Goal: Register for event/course

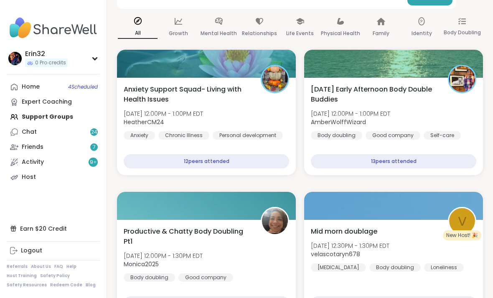
click at [85, 84] on span "4 Scheduled" at bounding box center [83, 87] width 30 height 7
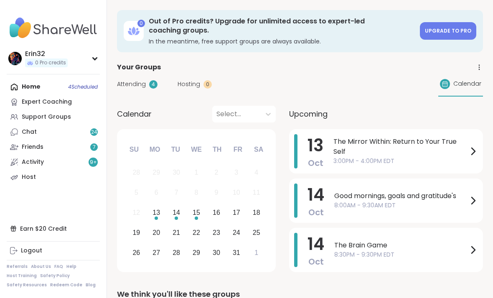
click at [476, 152] on icon at bounding box center [473, 151] width 10 height 10
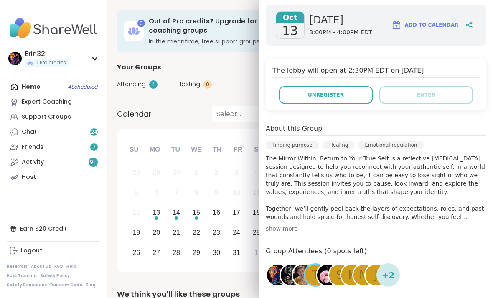
scroll to position [131, 0]
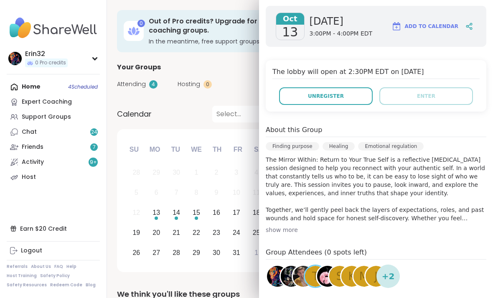
click at [239, 79] on div "Attending 4 Hosting 0 Calendar" at bounding box center [300, 84] width 366 height 24
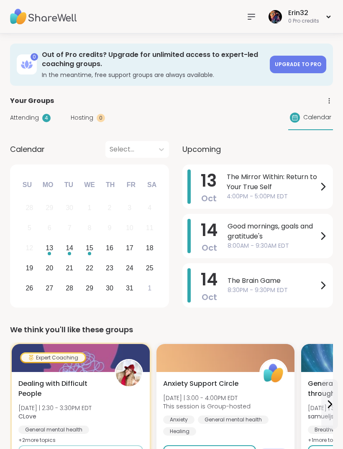
click at [301, 189] on span "The Mirror Within: Return to Your True Self" at bounding box center [272, 182] width 91 height 20
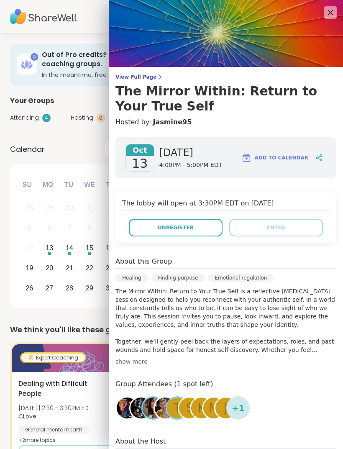
click at [327, 18] on icon at bounding box center [330, 13] width 10 height 10
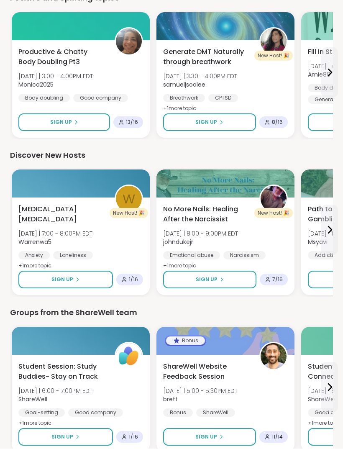
scroll to position [974, 0]
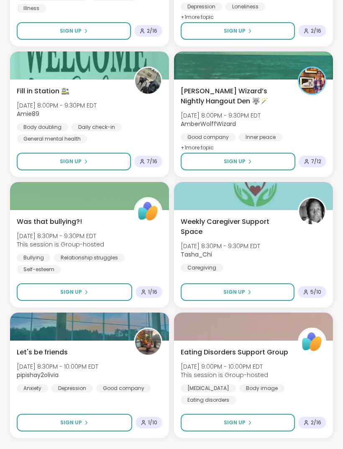
scroll to position [2047, 0]
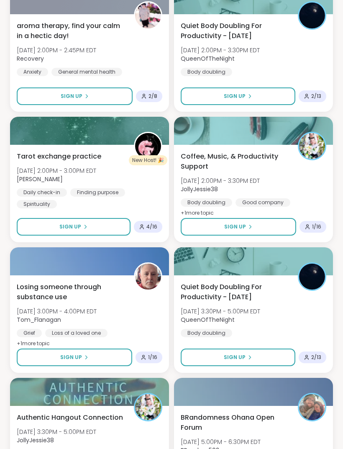
scroll to position [4395, 0]
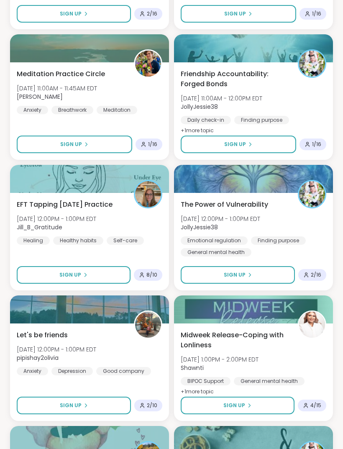
scroll to position [6743, 0]
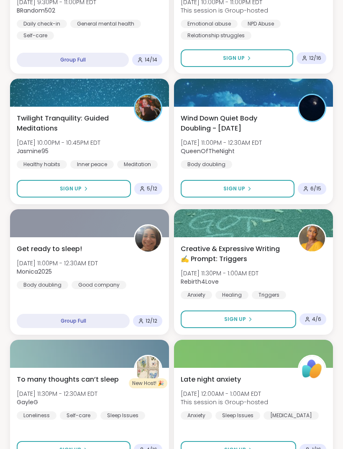
scroll to position [2671, 0]
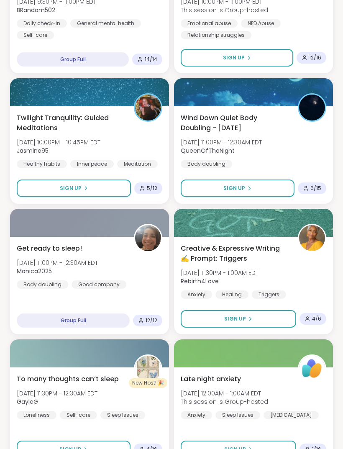
click at [258, 270] on span "Mon, Oct 13 | 11:30PM - 1:00AM EDT" at bounding box center [220, 272] width 78 height 8
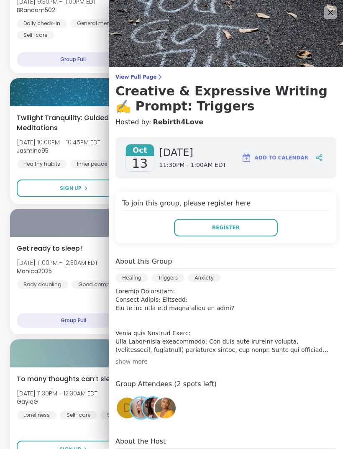
click at [263, 226] on button "Register" at bounding box center [226, 228] width 104 height 18
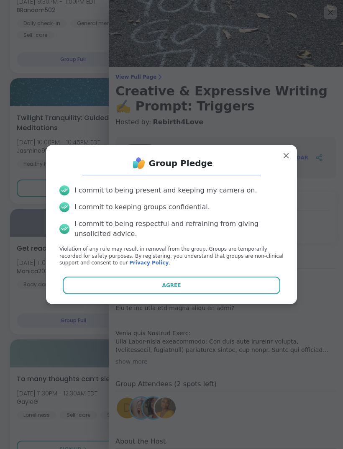
click at [261, 294] on button "Agree" at bounding box center [172, 285] width 218 height 18
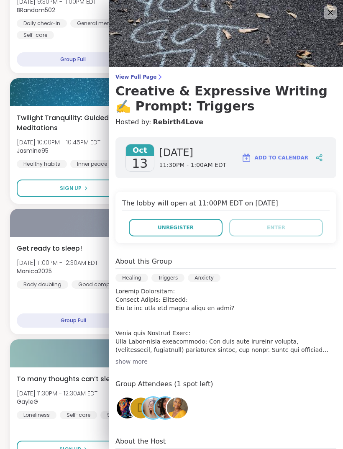
scroll to position [0, 0]
click at [327, 15] on icon at bounding box center [330, 13] width 10 height 10
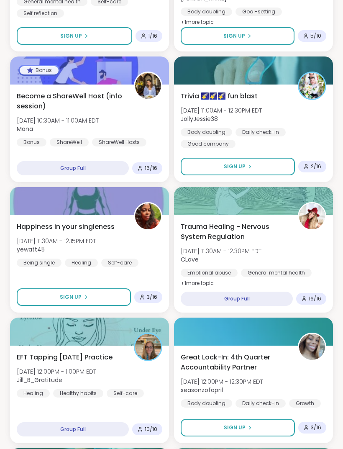
scroll to position [3476, 0]
click at [271, 166] on button "Sign Up" at bounding box center [238, 167] width 114 height 18
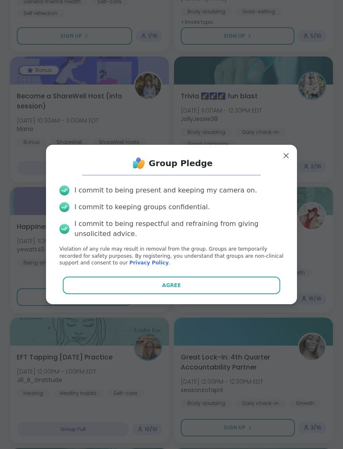
click at [240, 294] on button "Agree" at bounding box center [172, 285] width 218 height 18
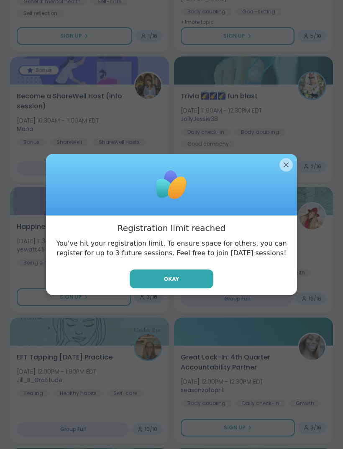
scroll to position [3479, 0]
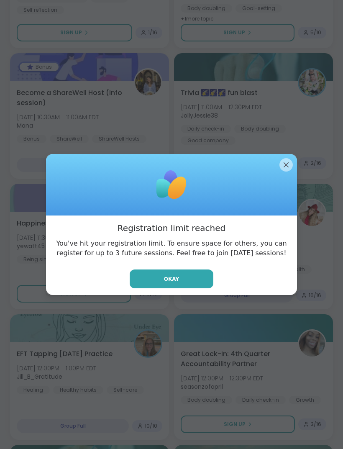
click at [283, 185] on div at bounding box center [171, 185] width 251 height 62
click at [282, 195] on div at bounding box center [171, 185] width 251 height 62
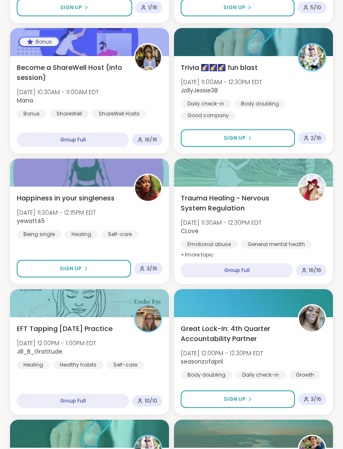
scroll to position [3506, 0]
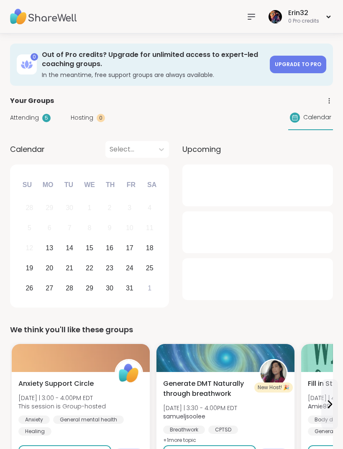
click at [329, 103] on icon at bounding box center [329, 101] width 8 height 8
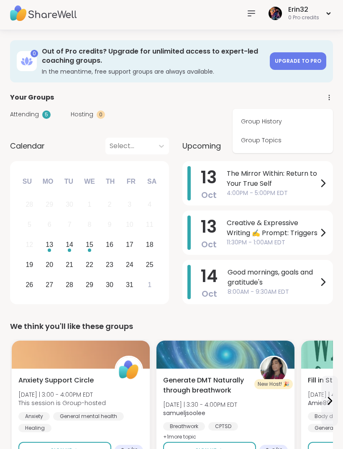
scroll to position [3, 0]
click at [305, 127] on link "Group History" at bounding box center [283, 121] width 94 height 19
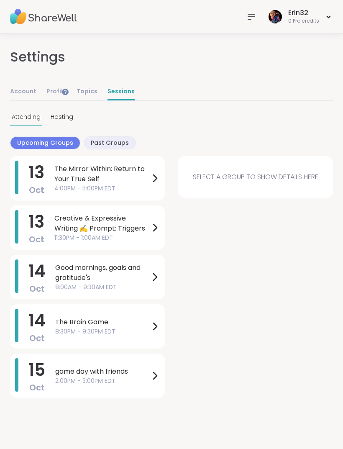
click at [153, 364] on div "15 Oct game day with friends 2:00PM - 3:00PM EDT" at bounding box center [87, 375] width 155 height 44
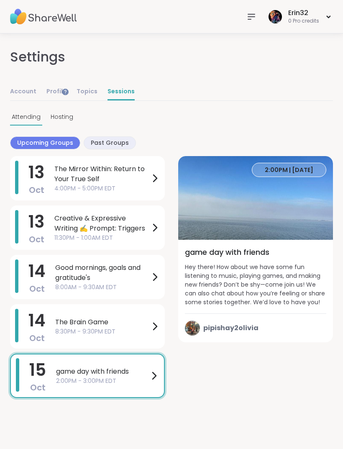
click at [143, 313] on div "14 Oct The Brain Game 8:30PM - 9:30PM EDT" at bounding box center [87, 326] width 155 height 44
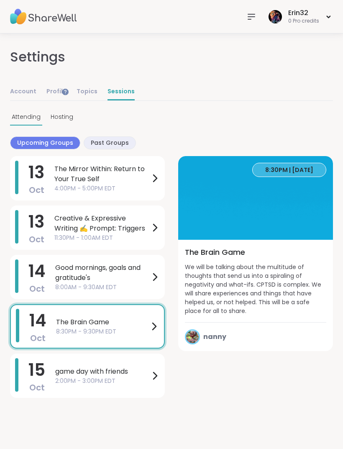
click at [141, 383] on span "2:00PM - 3:00PM EDT" at bounding box center [102, 380] width 94 height 9
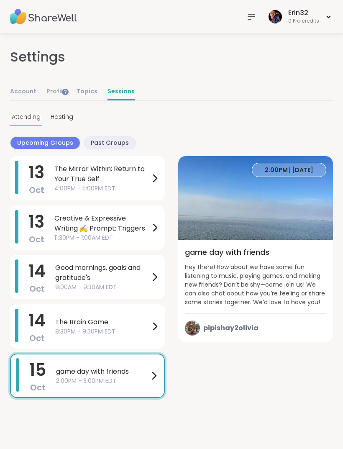
click at [286, 300] on span "Hey there! How about we have some fun listening to music, playing games, and ma…" at bounding box center [255, 285] width 141 height 44
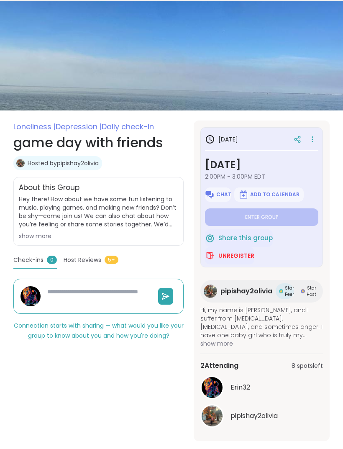
type textarea "*"
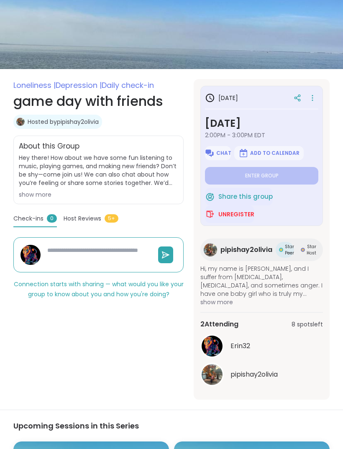
click at [252, 218] on span "Unregister" at bounding box center [236, 214] width 36 height 8
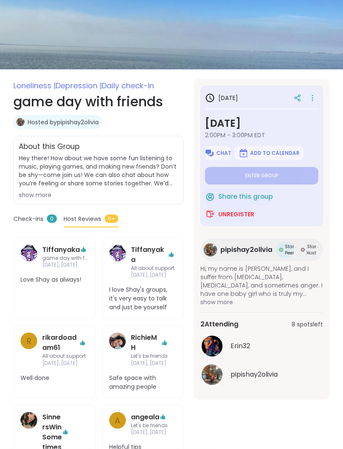
scroll to position [74, 0]
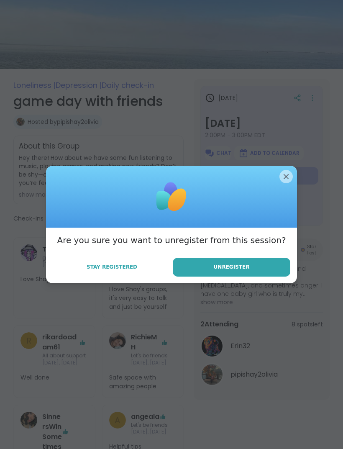
click at [281, 276] on button "Unregister" at bounding box center [231, 267] width 117 height 19
